Goal: Task Accomplishment & Management: Use online tool/utility

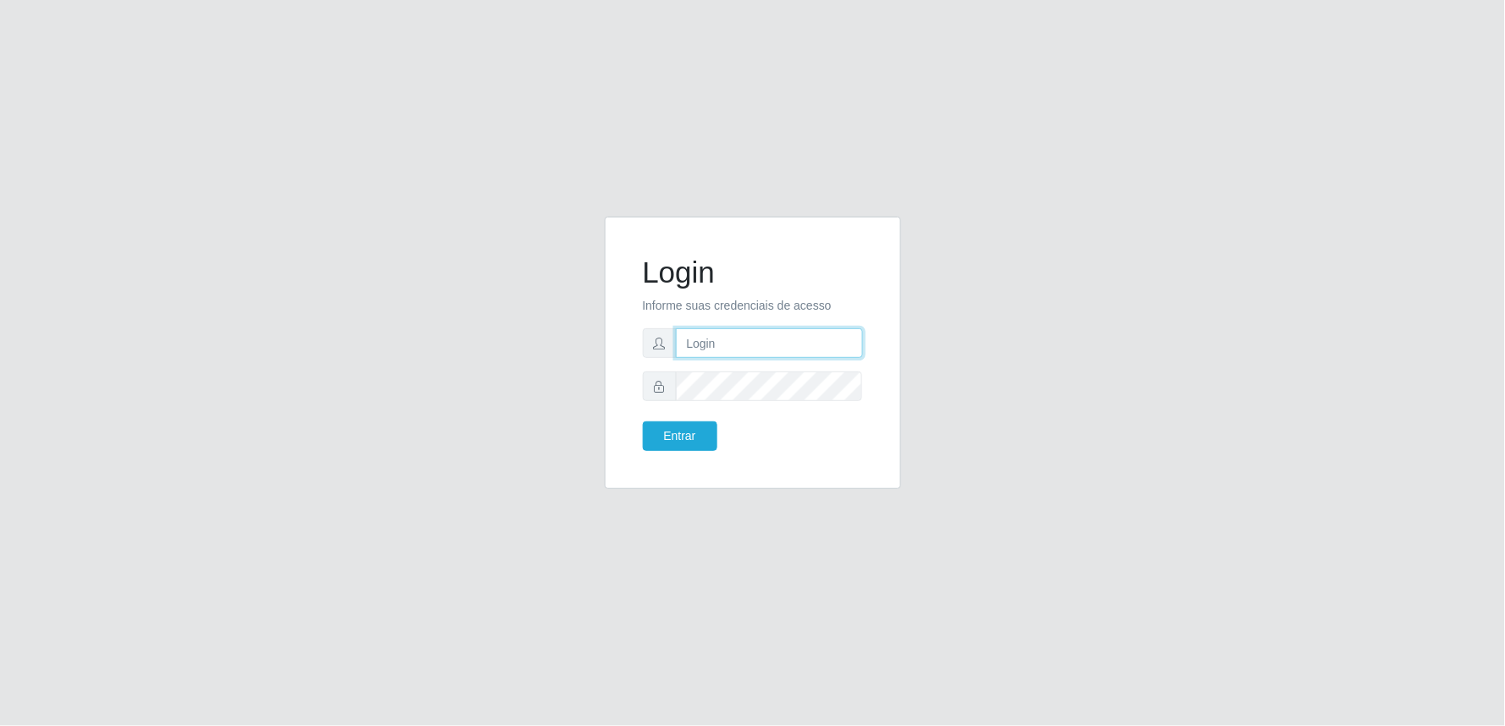
click at [714, 347] on input "text" at bounding box center [769, 344] width 187 height 30
type input "[EMAIL_ADDRESS][DOMAIN_NAME]"
click at [643, 422] on button "Entrar" at bounding box center [680, 437] width 75 height 30
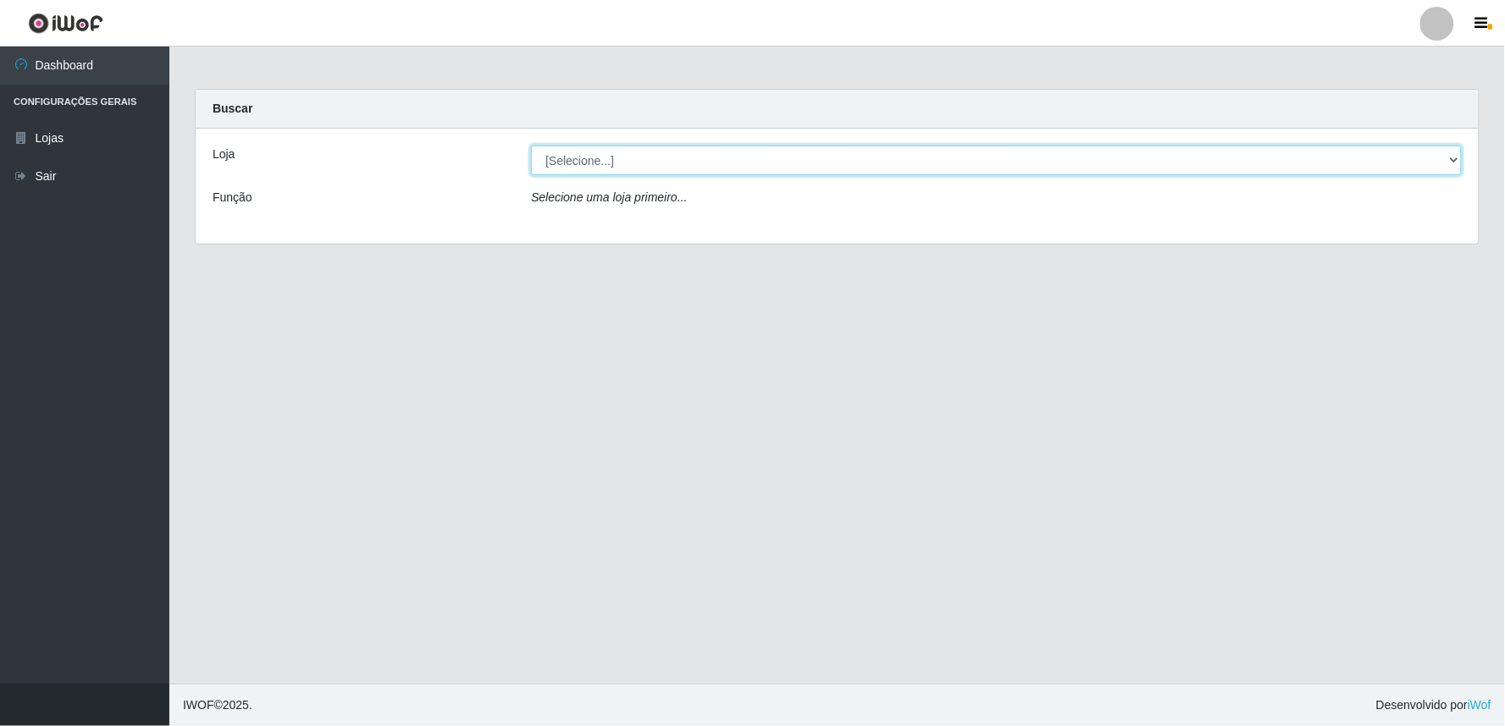
click at [1453, 152] on select "[Selecione...] Queiroz Atacadão - Ceará Mirim" at bounding box center [996, 161] width 930 height 30
select select "465"
click at [531, 146] on select "[Selecione...] Queiroz Atacadão - Ceará Mirim" at bounding box center [996, 161] width 930 height 30
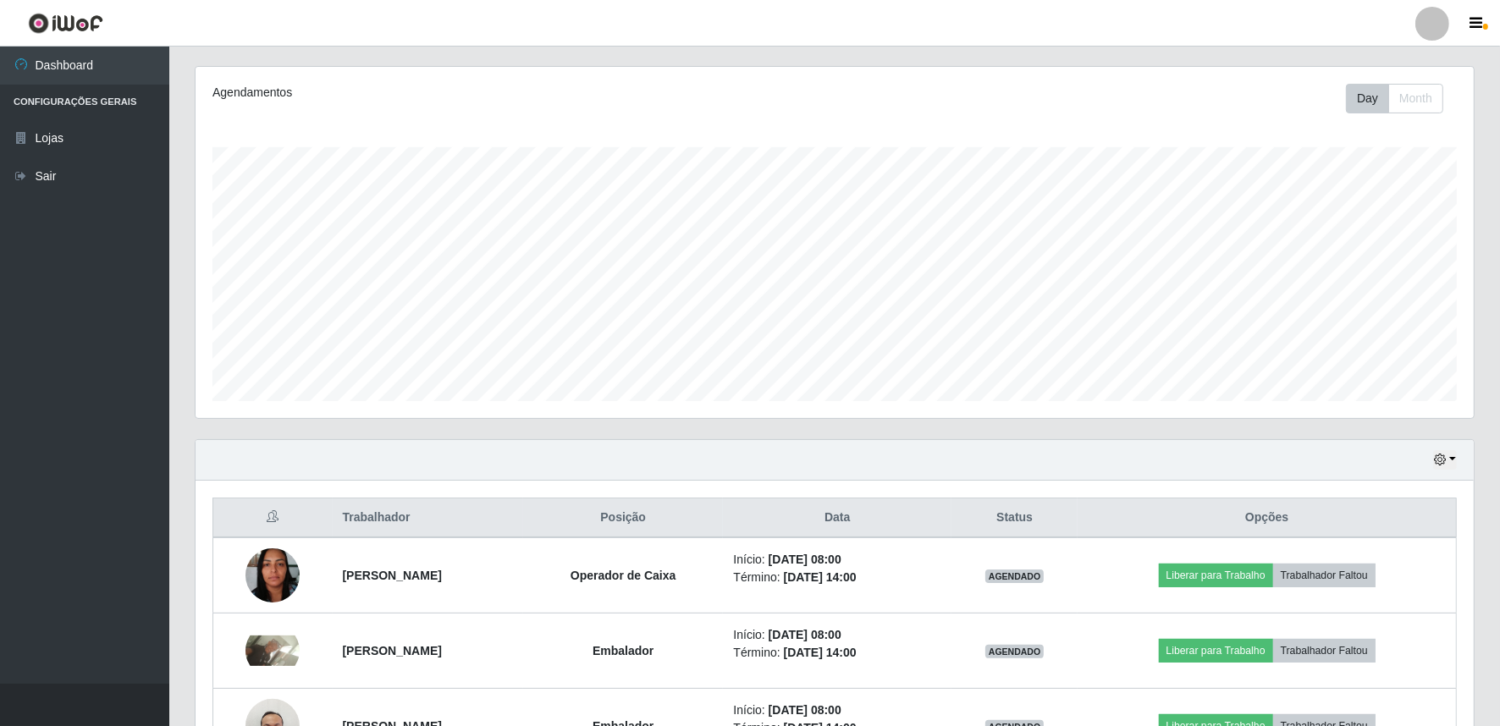
scroll to position [251, 0]
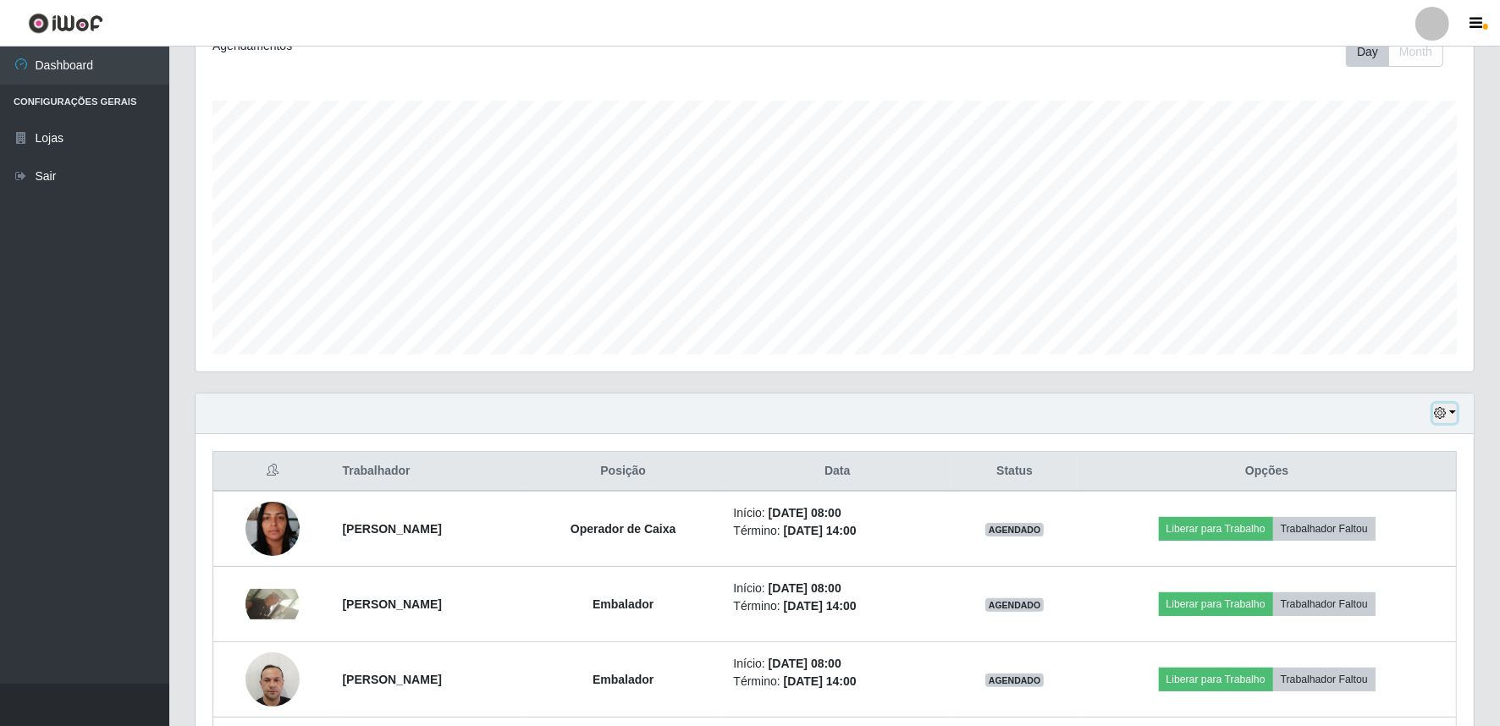
click at [1452, 416] on button "button" at bounding box center [1445, 413] width 24 height 19
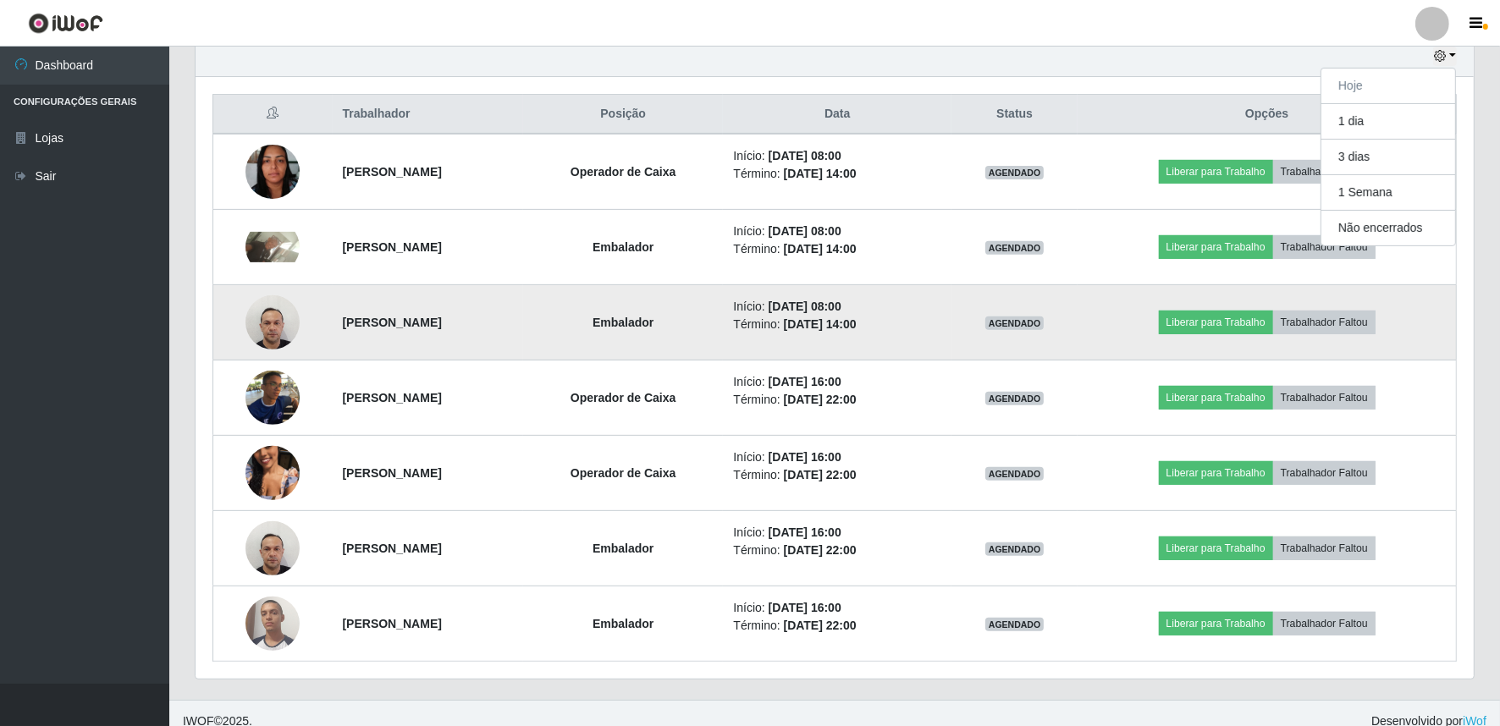
scroll to position [624, 0]
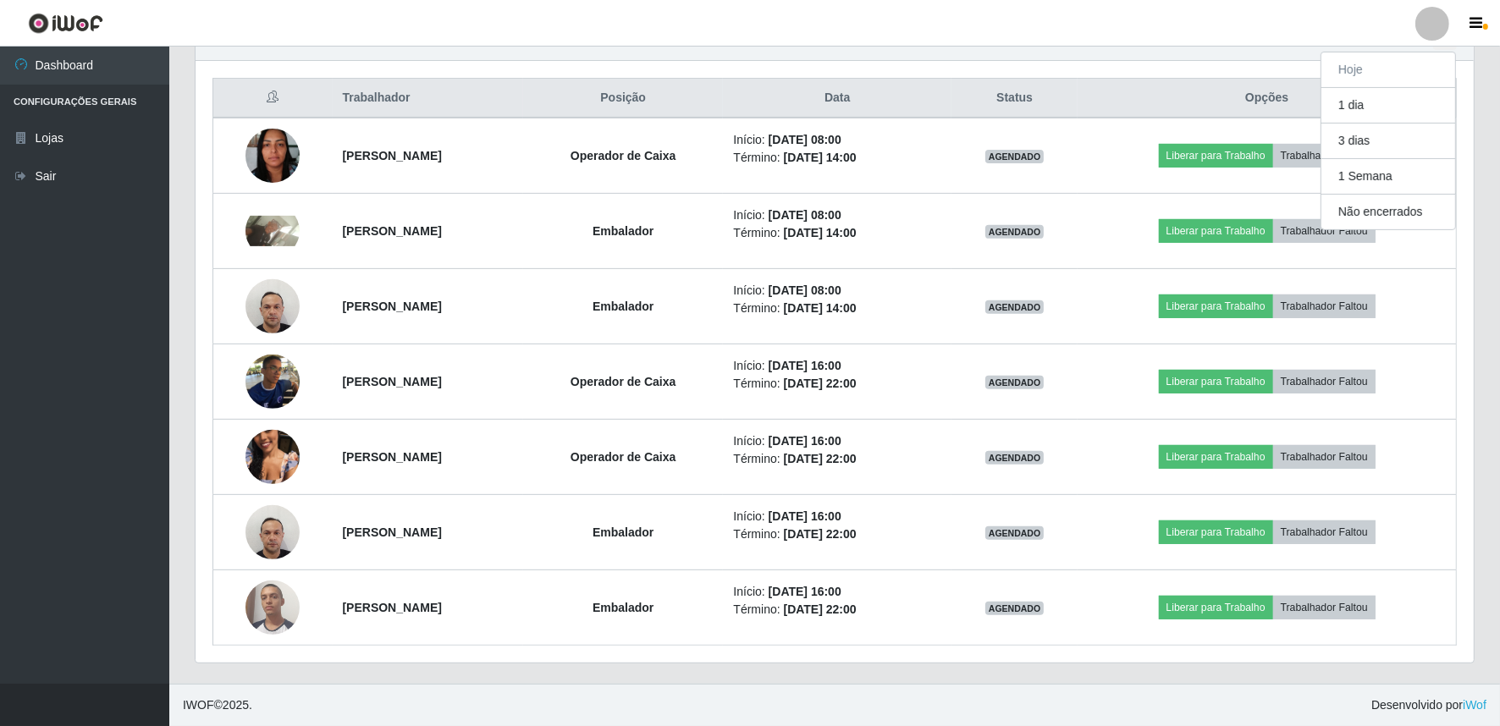
click at [1491, 115] on div "Carregando... Buscar Recarregando em 5 segundos... [PERSON_NAME] [Selecione...]…" at bounding box center [834, 74] width 1331 height 1219
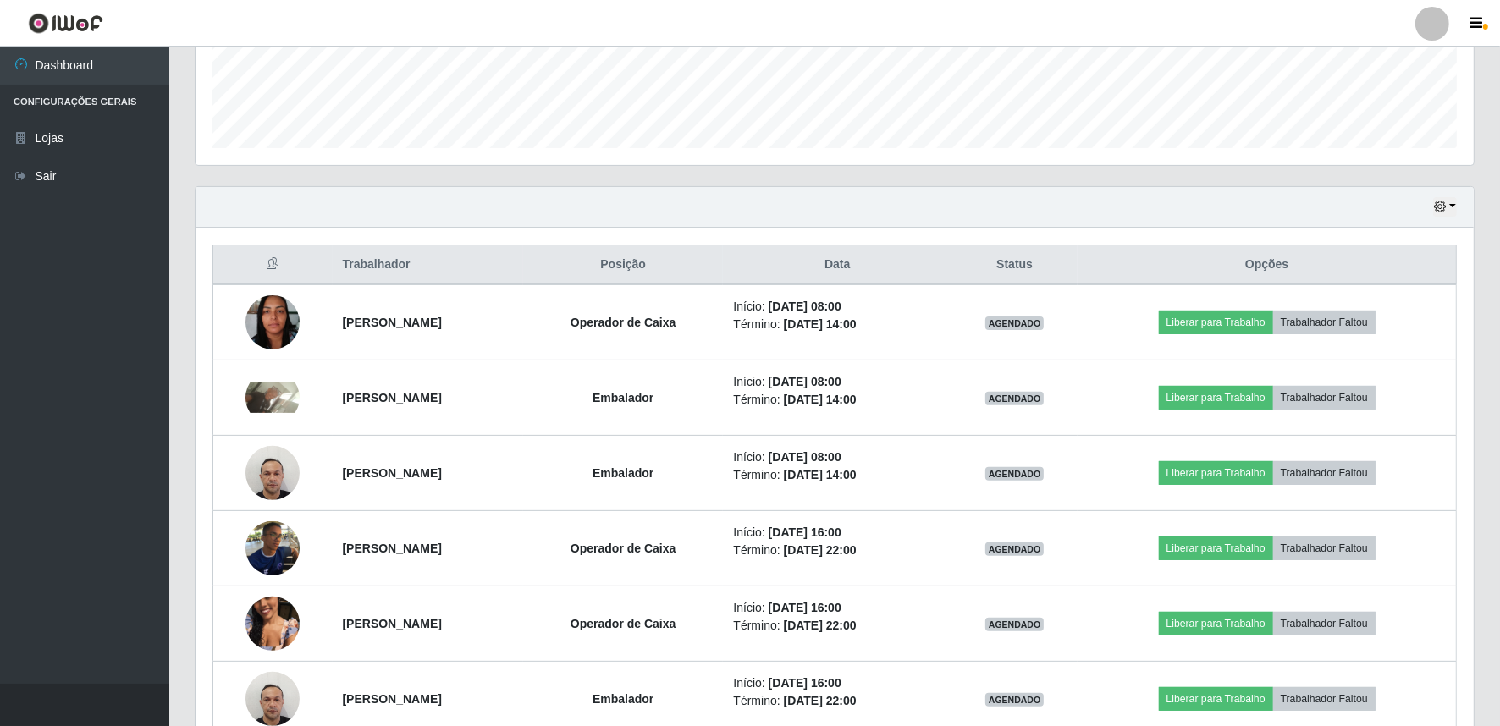
scroll to position [500, 0]
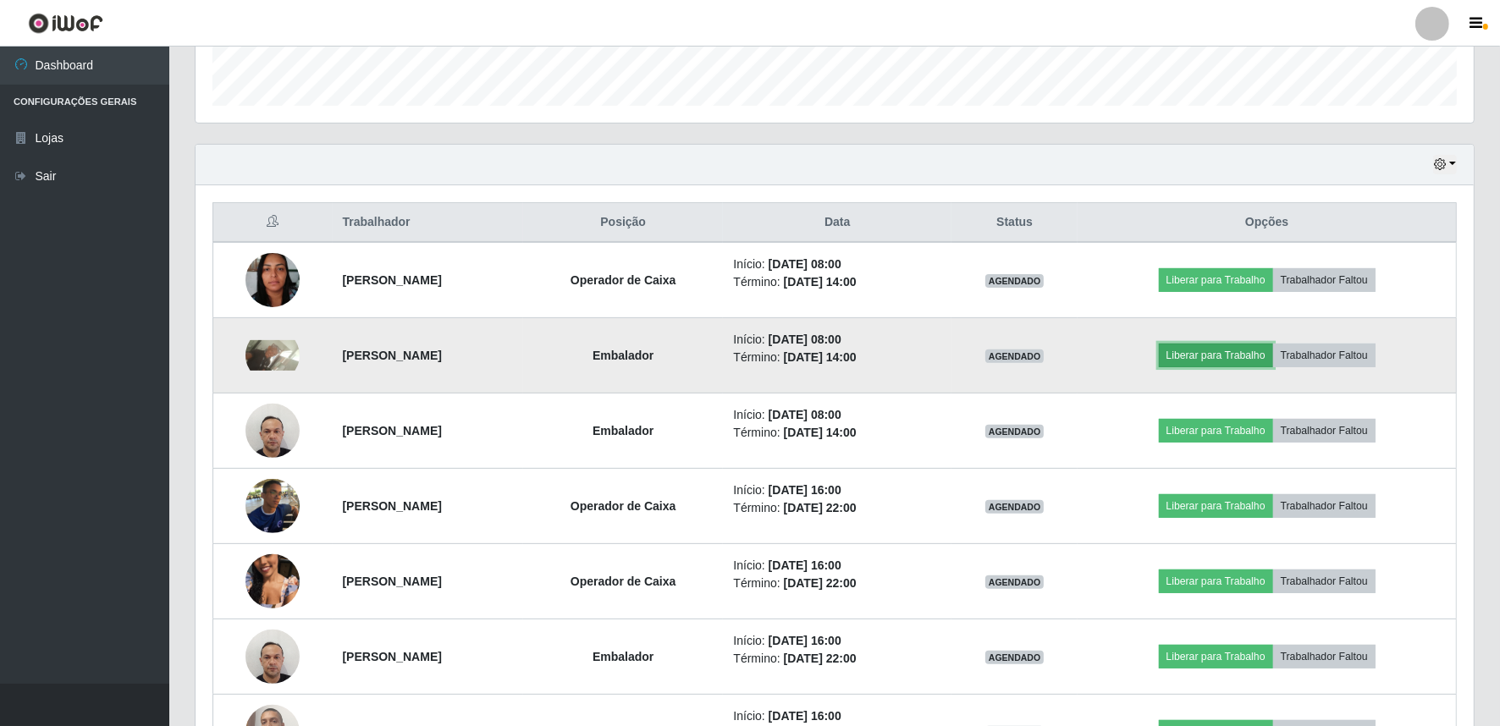
click at [1273, 349] on button "Liberar para Trabalho" at bounding box center [1216, 356] width 114 height 24
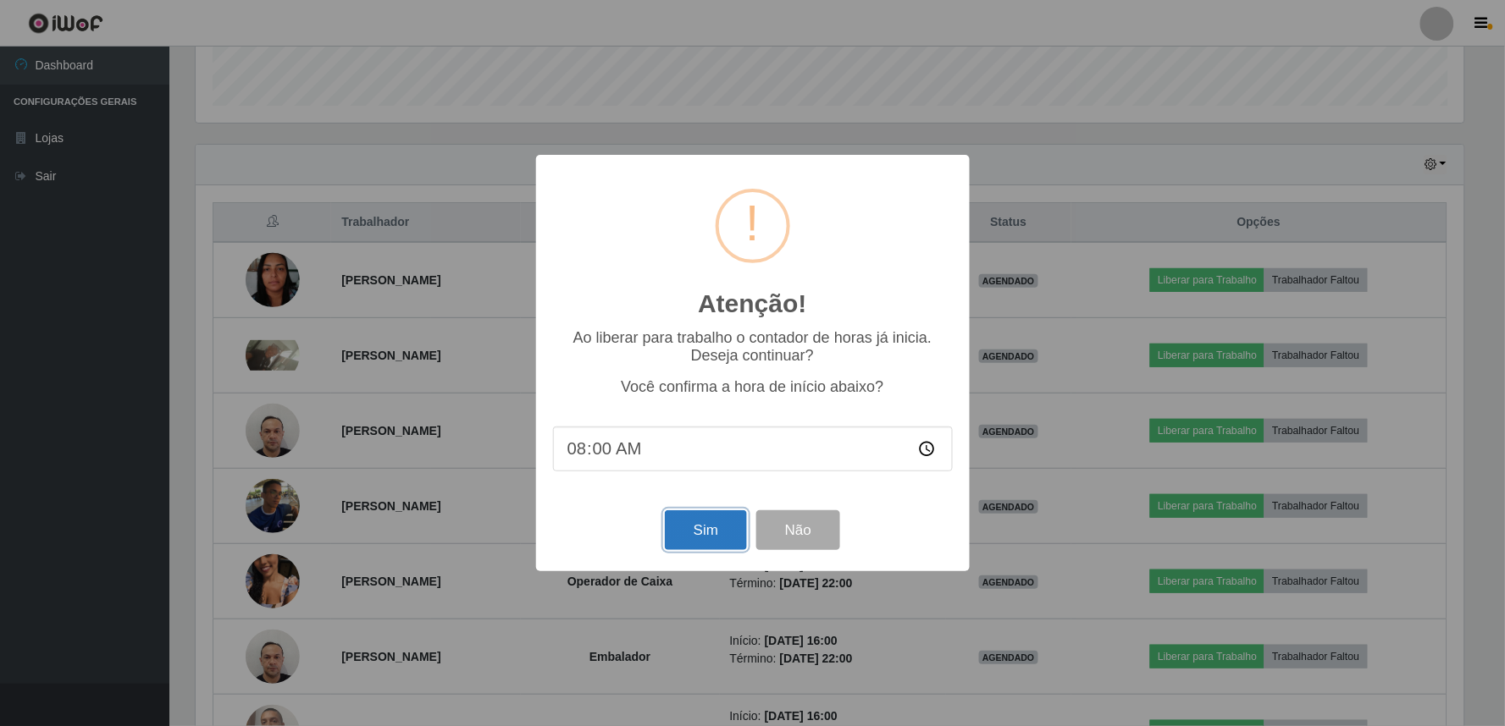
click at [701, 549] on button "Sim" at bounding box center [706, 531] width 82 height 40
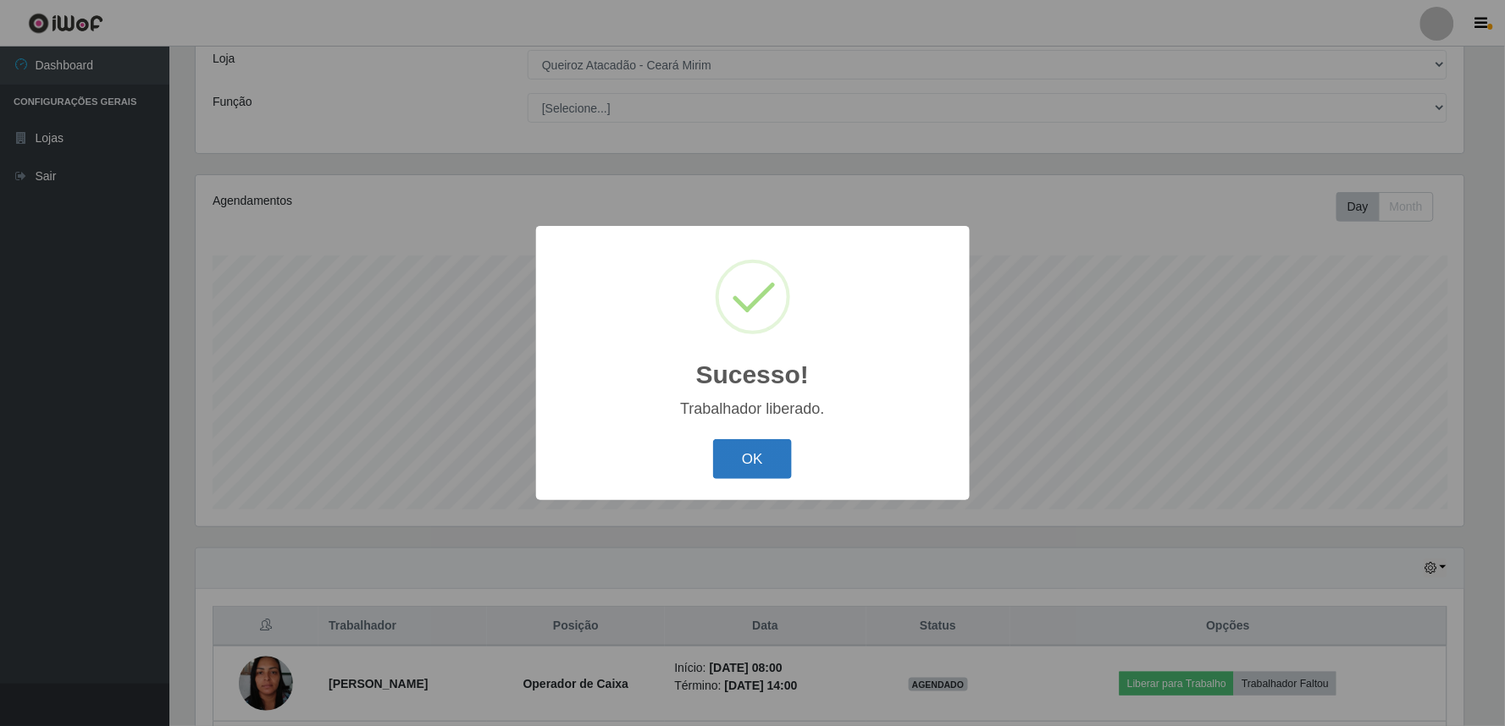
click at [754, 466] on button "OK" at bounding box center [752, 459] width 79 height 40
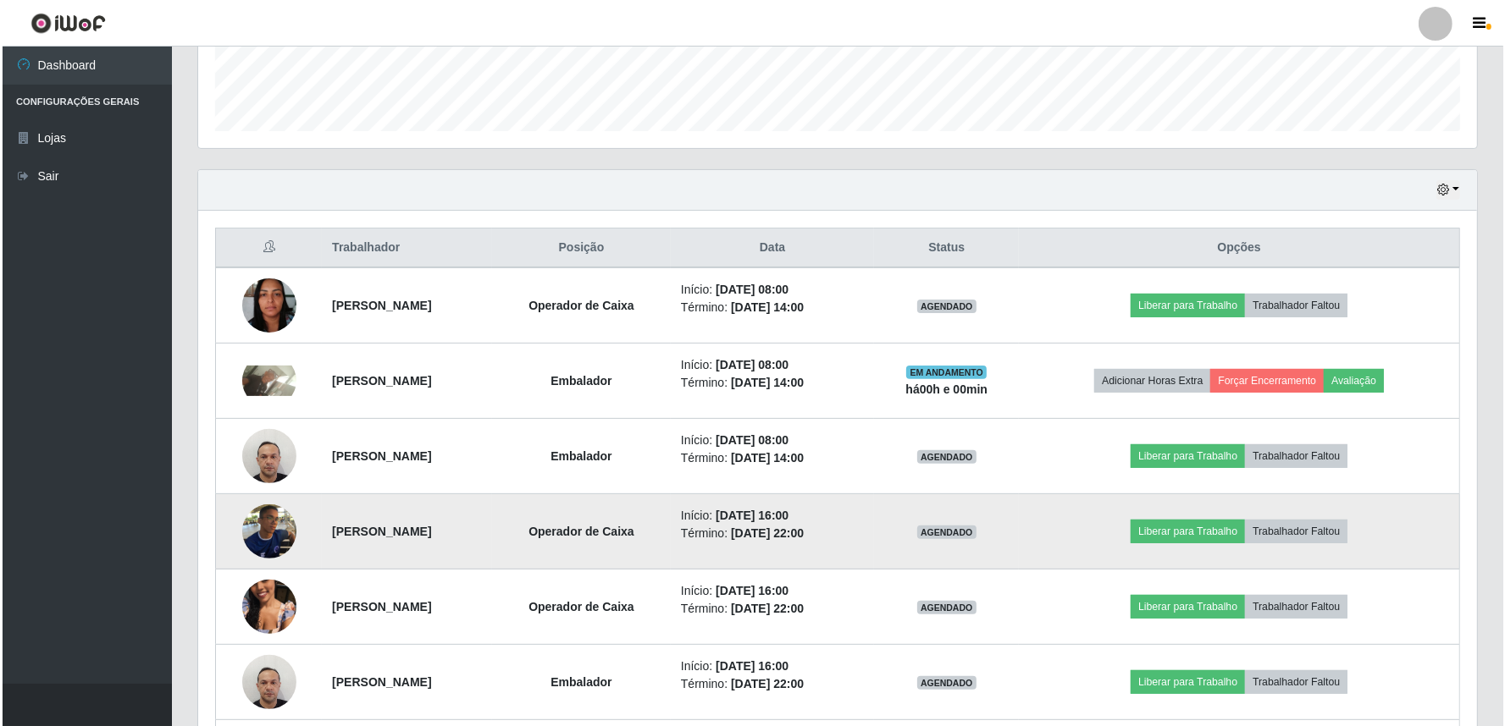
scroll to position [345, 0]
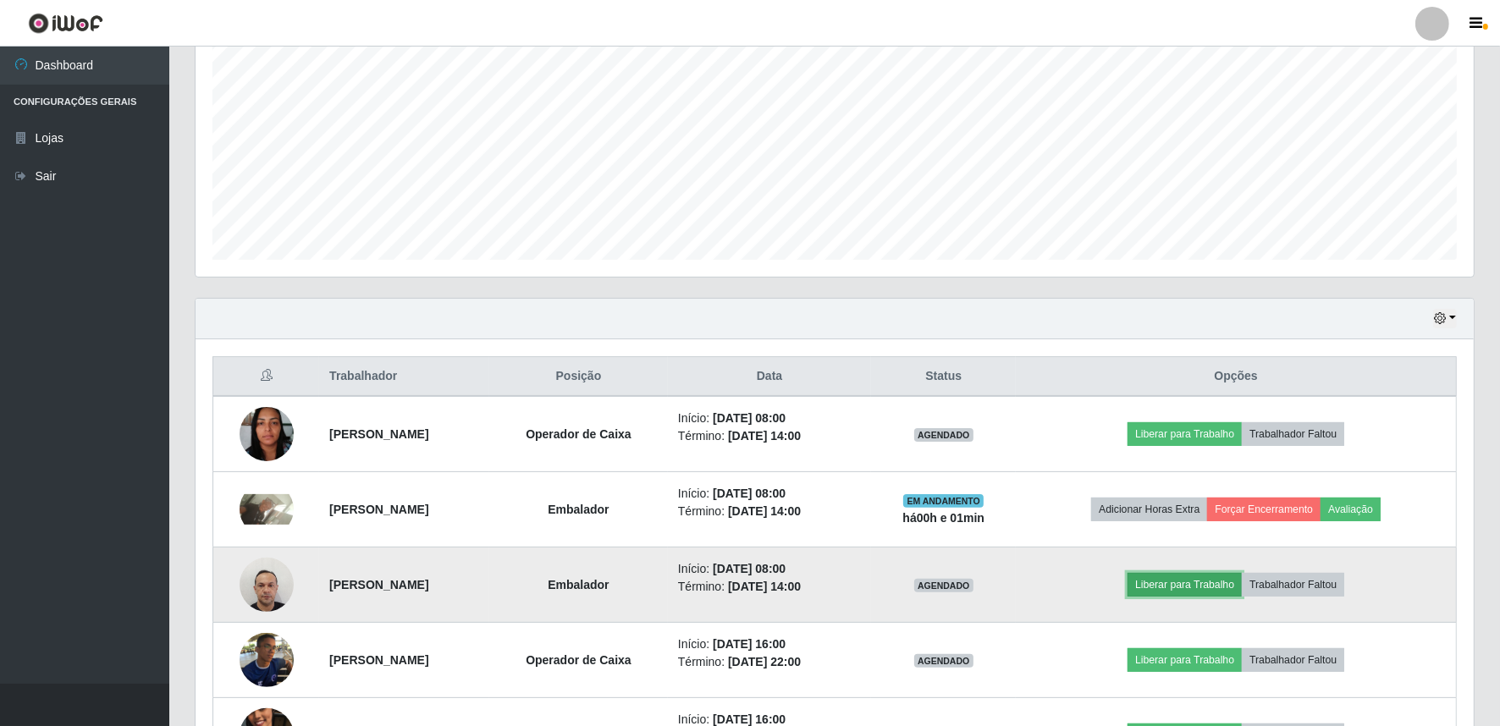
click at [1206, 590] on button "Liberar para Trabalho" at bounding box center [1185, 585] width 114 height 24
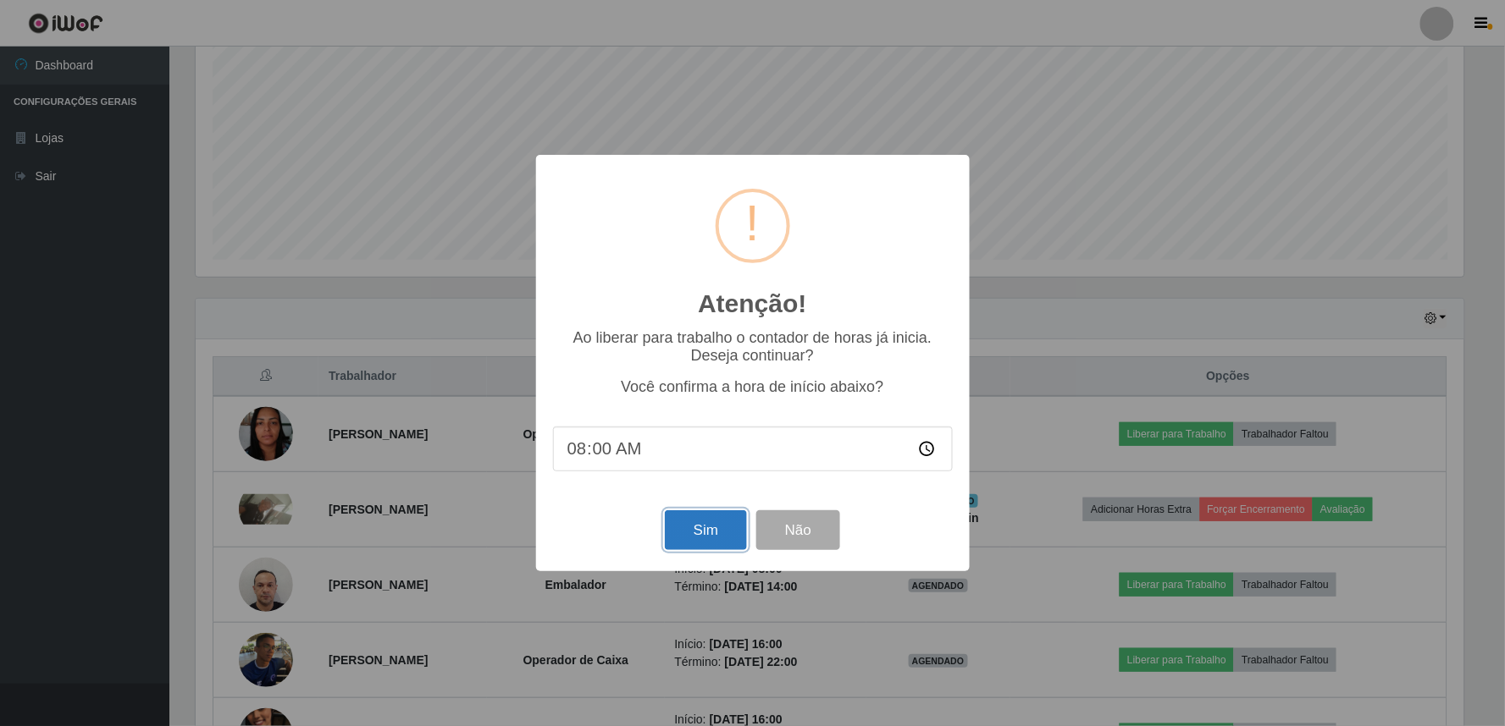
click at [712, 522] on button "Sim" at bounding box center [706, 531] width 82 height 40
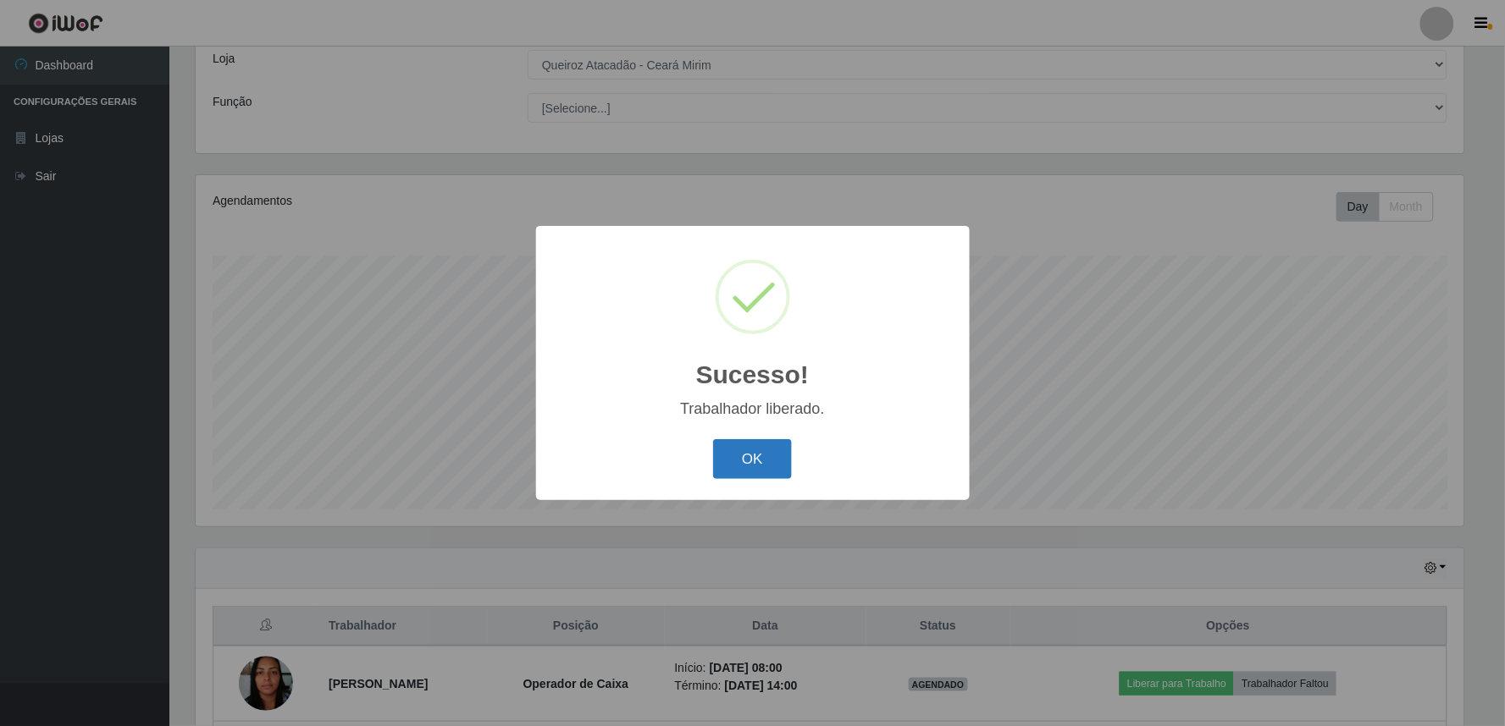
click at [739, 450] on button "OK" at bounding box center [752, 459] width 79 height 40
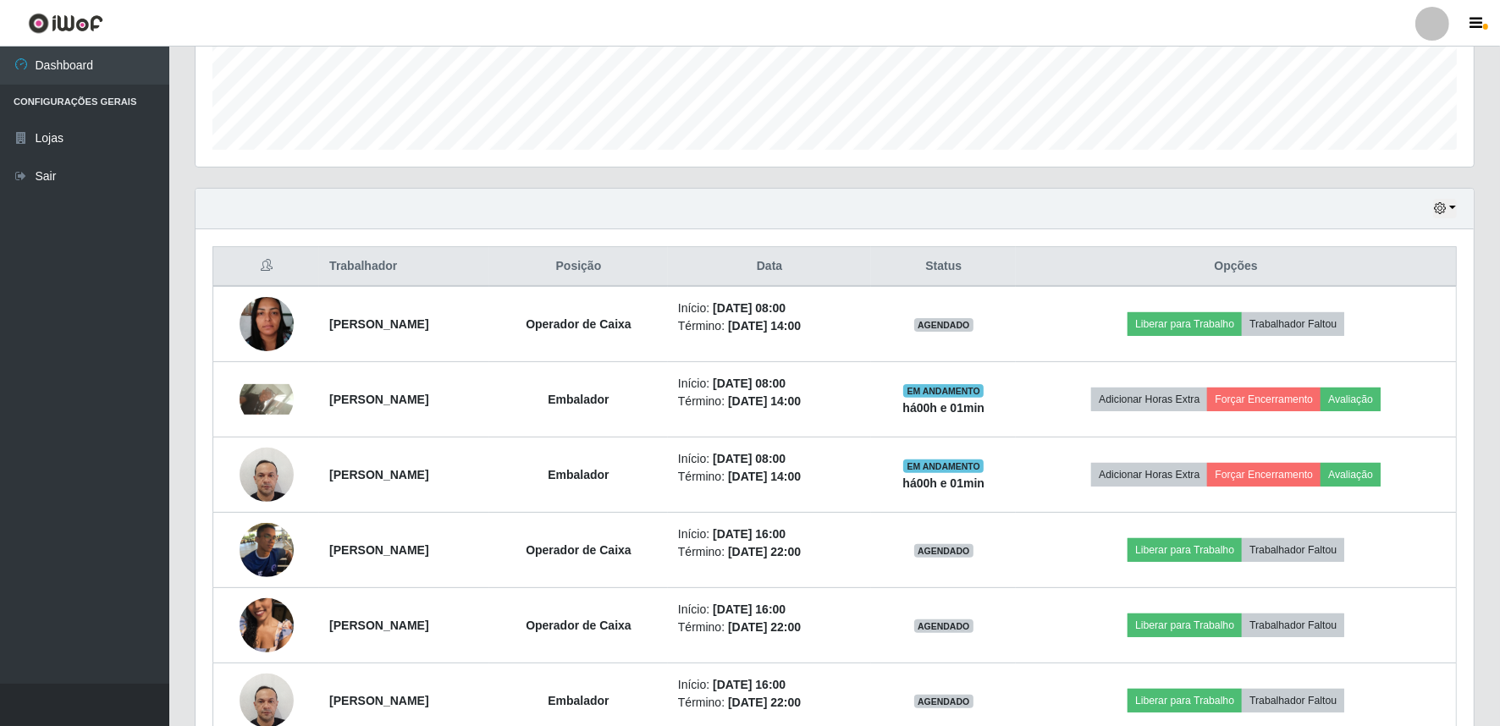
scroll to position [472, 0]
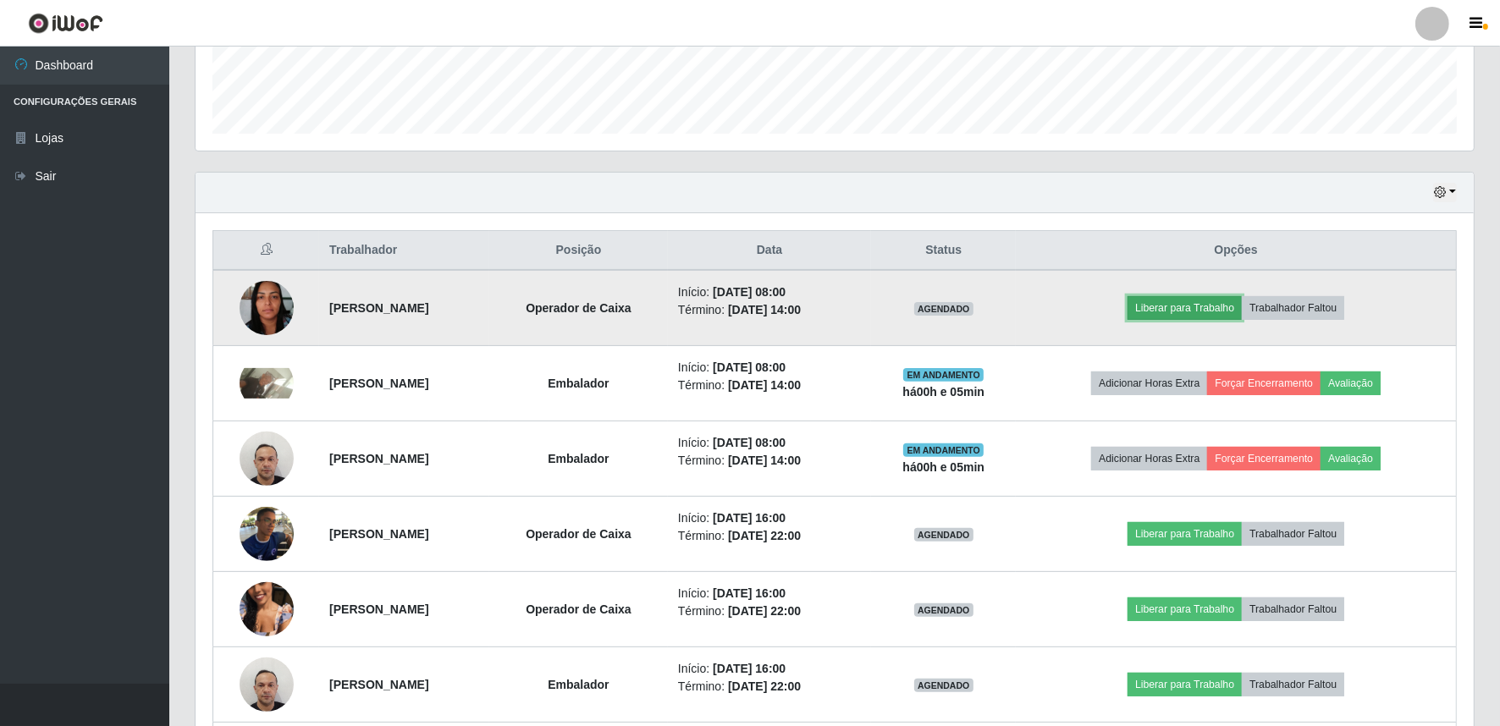
click at [1212, 310] on button "Liberar para Trabalho" at bounding box center [1185, 308] width 114 height 24
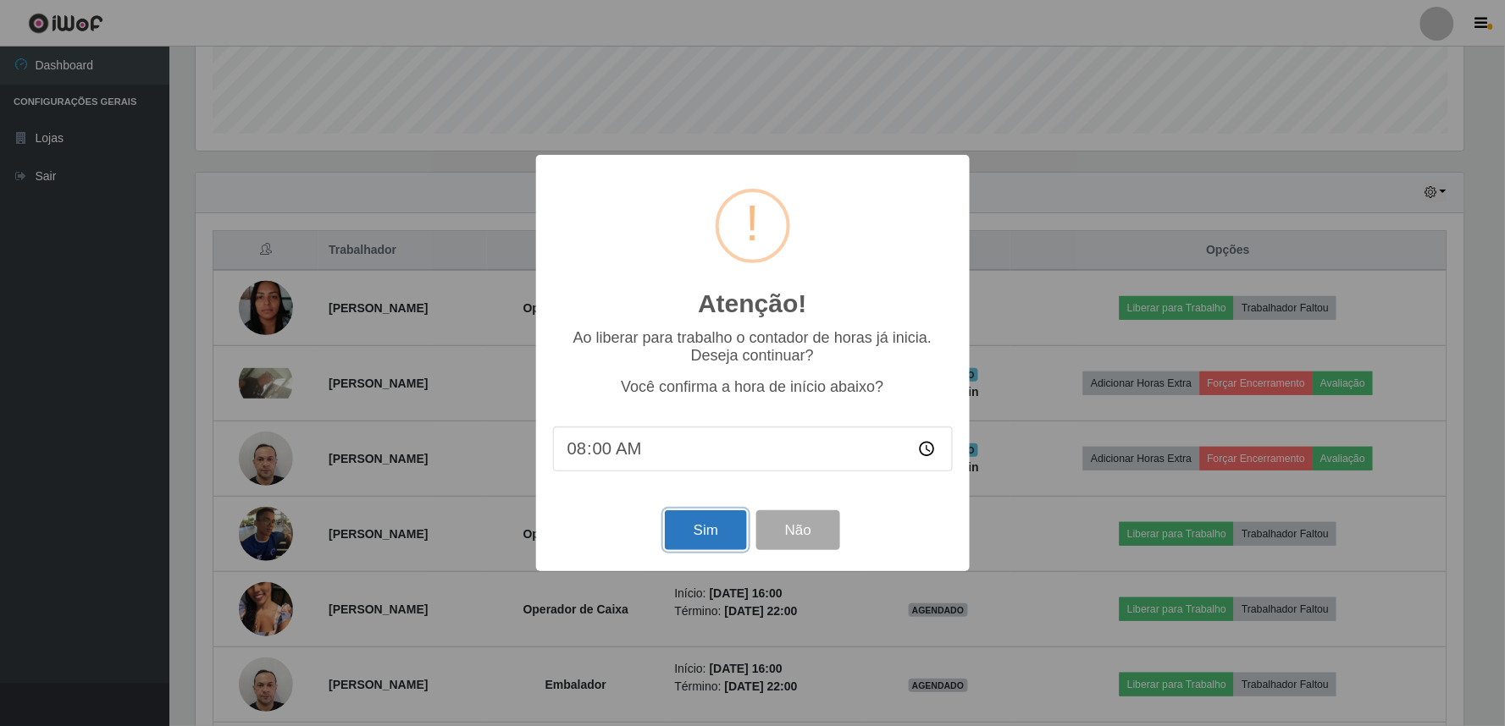
click at [699, 545] on button "Sim" at bounding box center [706, 531] width 82 height 40
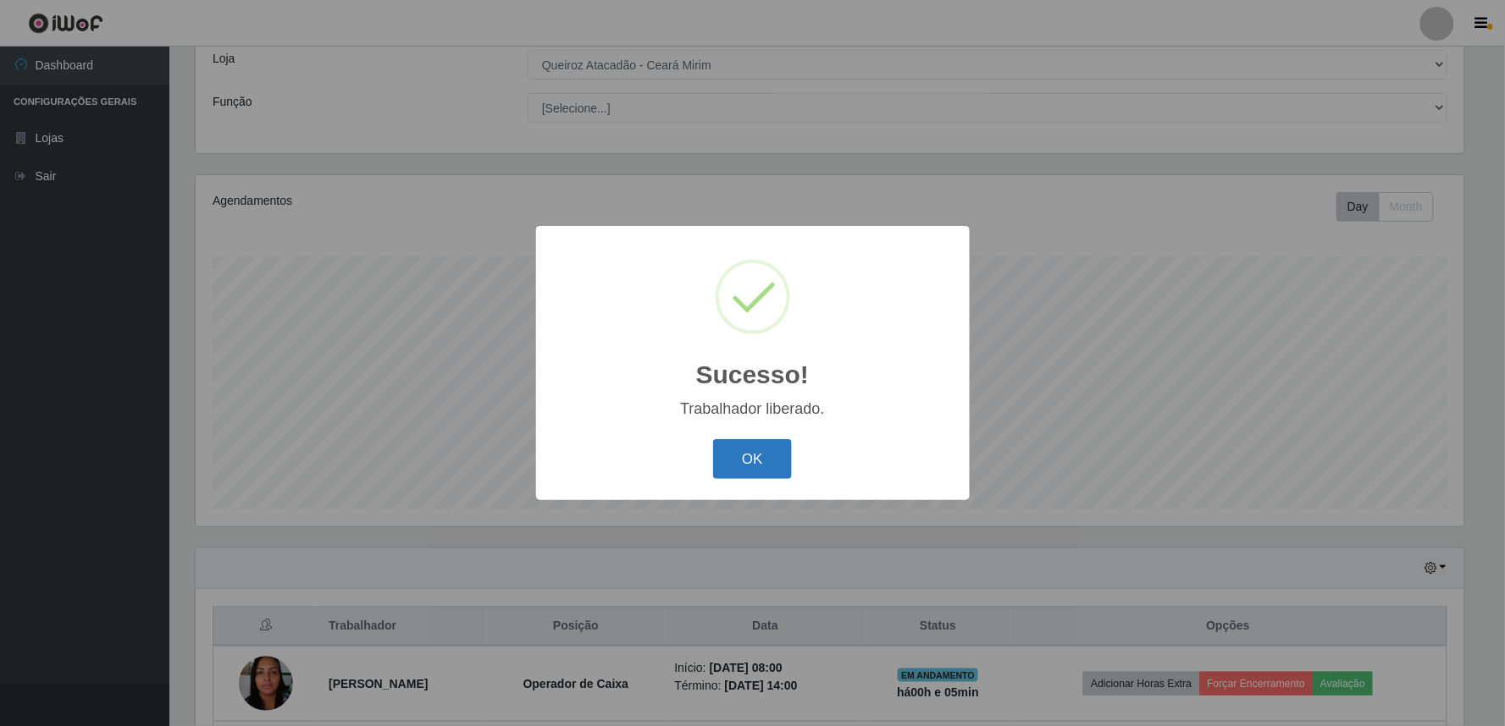
click at [776, 455] on button "OK" at bounding box center [752, 459] width 79 height 40
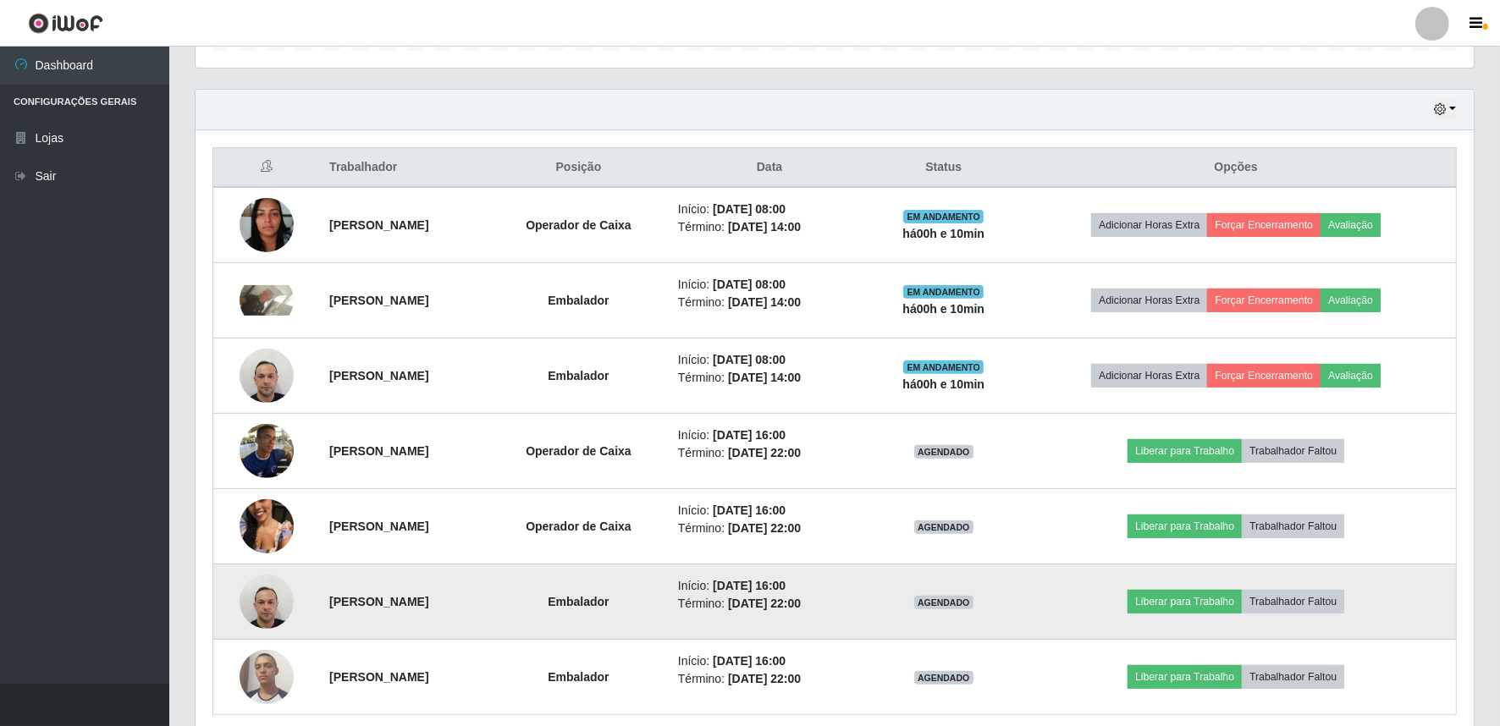
scroll to position [624, 0]
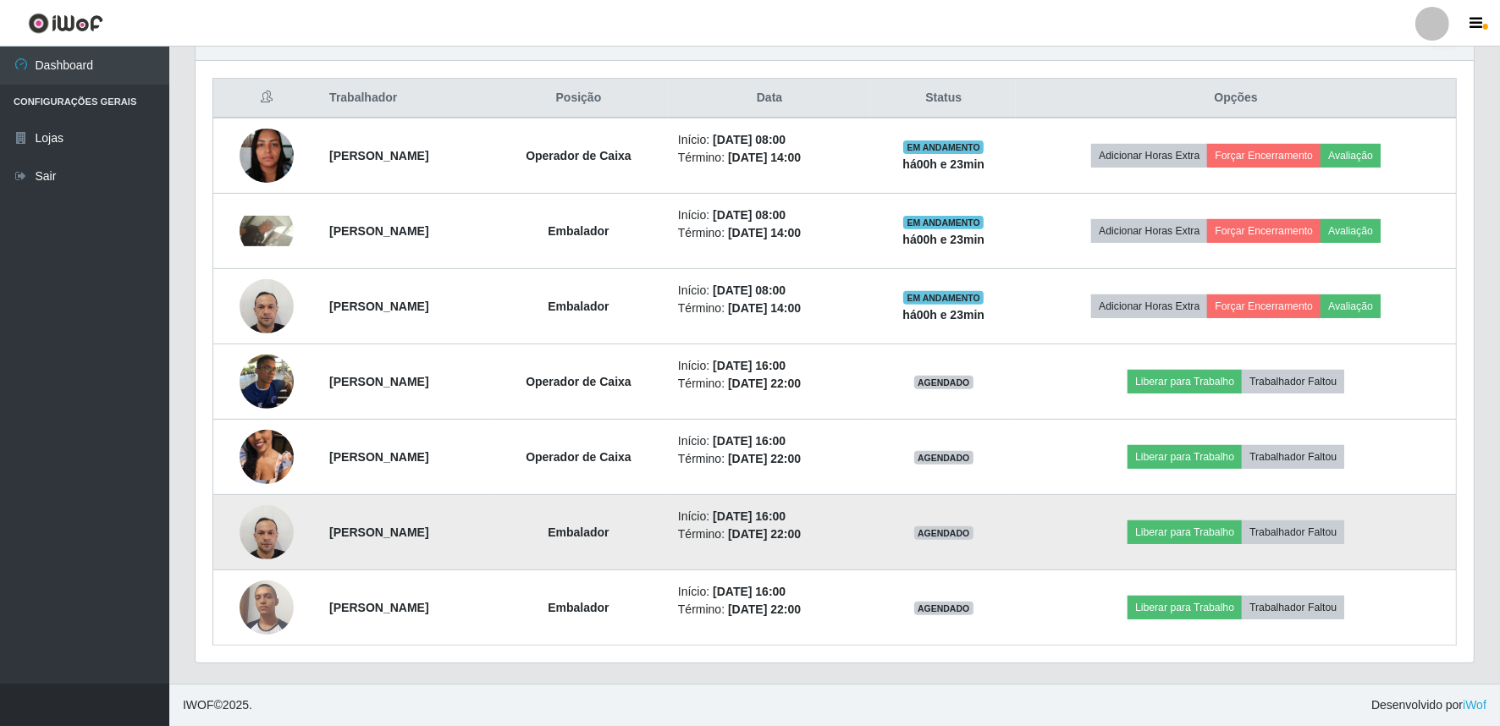
click at [668, 556] on td "Embalador" at bounding box center [578, 532] width 179 height 75
